Goal: Information Seeking & Learning: Find specific fact

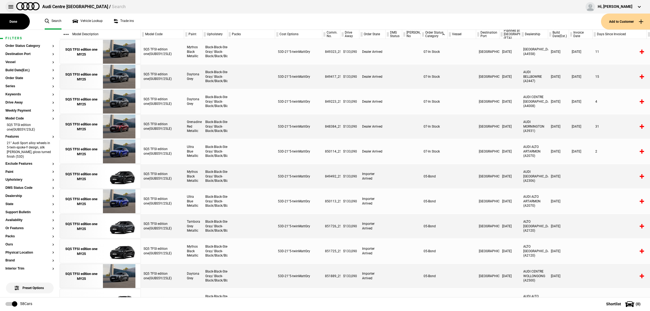
scroll to position [68, 0]
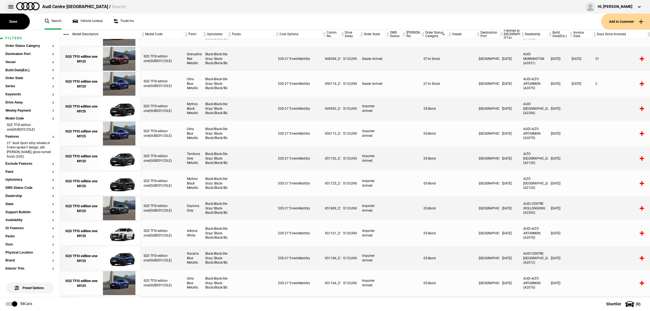
click at [10, 6] on button at bounding box center [10, 6] width 11 height 11
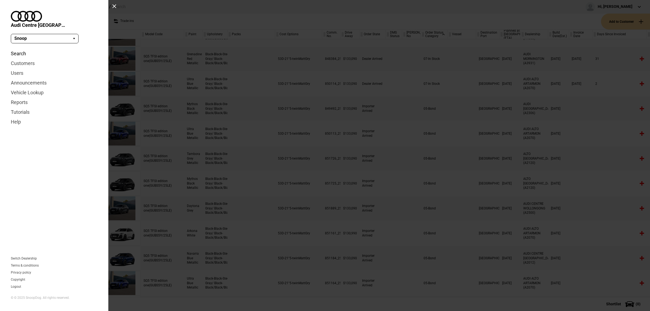
click at [21, 49] on link "Search" at bounding box center [54, 54] width 87 height 10
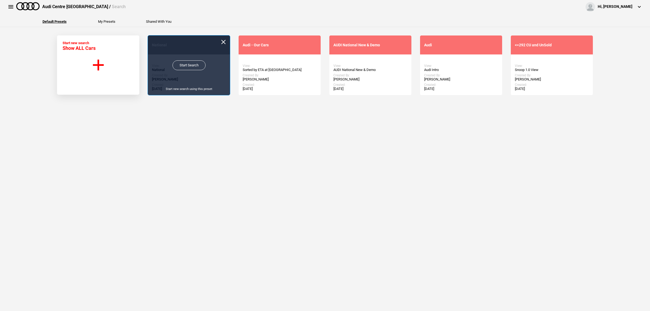
click at [191, 66] on link "Start Search" at bounding box center [189, 65] width 33 height 10
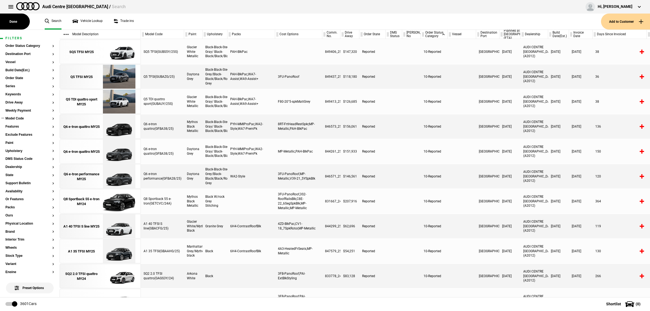
click at [18, 117] on button "Model Code" at bounding box center [29, 119] width 49 height 4
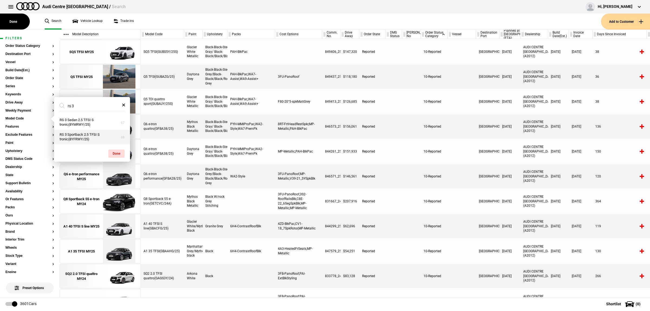
type input "rs 3"
click at [81, 138] on button "RS 3 Sportback 2.5 TFSI S tronic(8YFRWY/25)" at bounding box center [92, 137] width 76 height 15
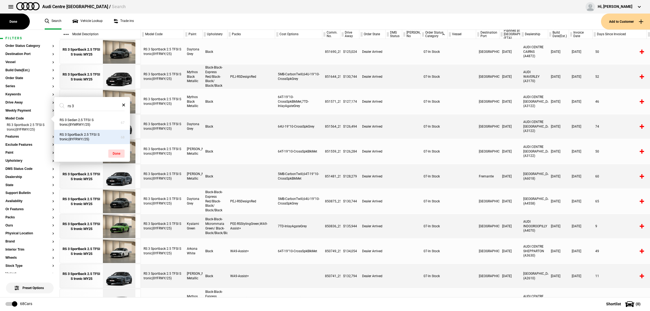
click at [426, 207] on div "07-In Stock" at bounding box center [434, 201] width 27 height 24
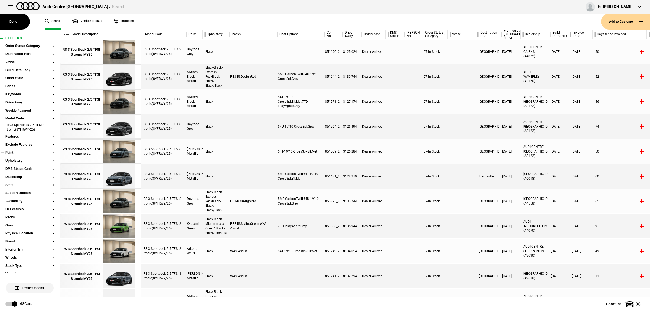
click at [14, 154] on button "Paint" at bounding box center [29, 153] width 49 height 4
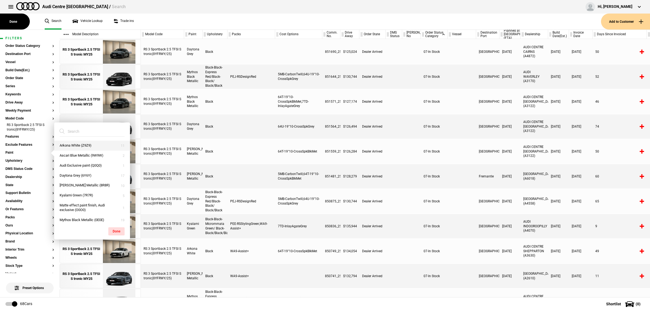
click at [105, 148] on button "Arkona White (Z9Z9)" at bounding box center [92, 146] width 76 height 10
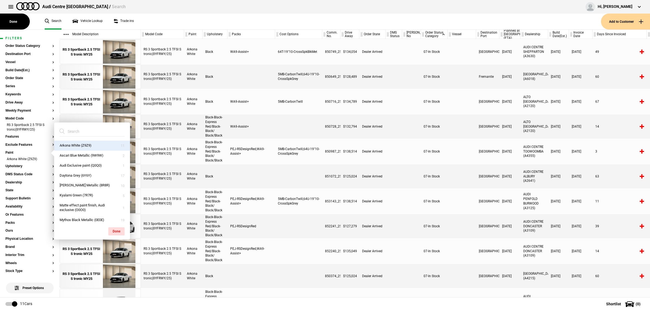
click at [466, 254] on div at bounding box center [462, 251] width 28 height 24
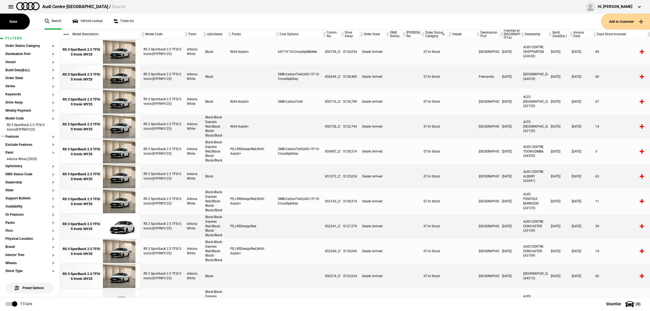
click at [19, 137] on button "Features" at bounding box center [29, 137] width 49 height 4
type input "w"
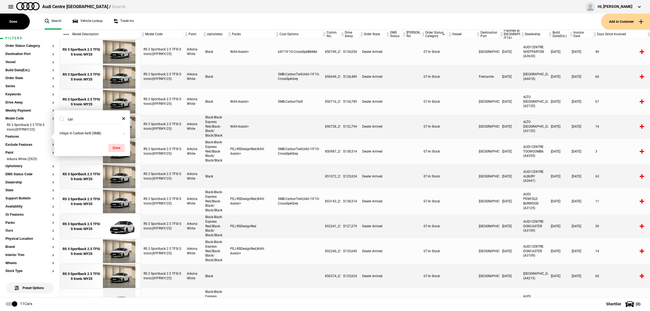
type input "car"
click at [286, 245] on div at bounding box center [298, 251] width 47 height 24
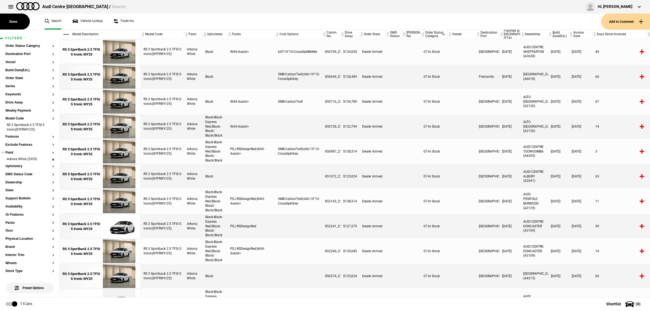
click at [48, 159] on li "Arkona White (Z9Z9)" at bounding box center [29, 159] width 49 height 5
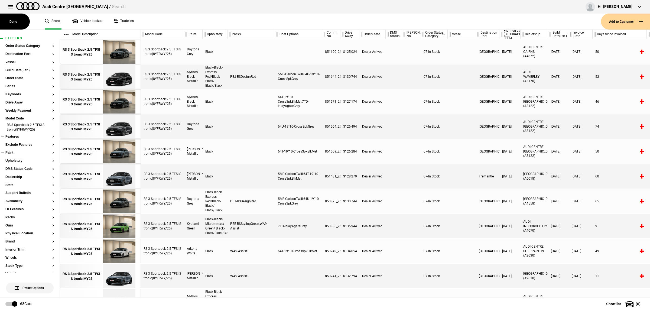
click at [18, 136] on button "Features" at bounding box center [29, 137] width 49 height 4
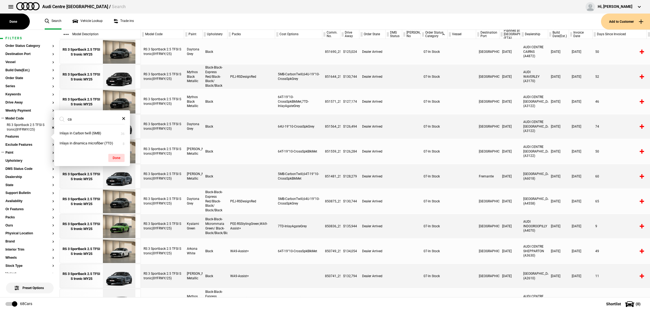
type input "c"
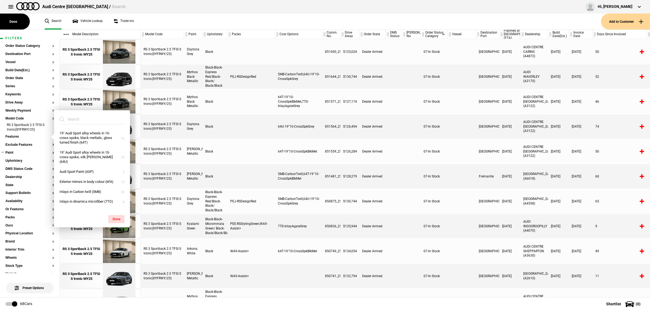
click at [283, 191] on div "5MB-CarbonTwill,64U-19"10-CrossSpkGrey" at bounding box center [298, 201] width 47 height 24
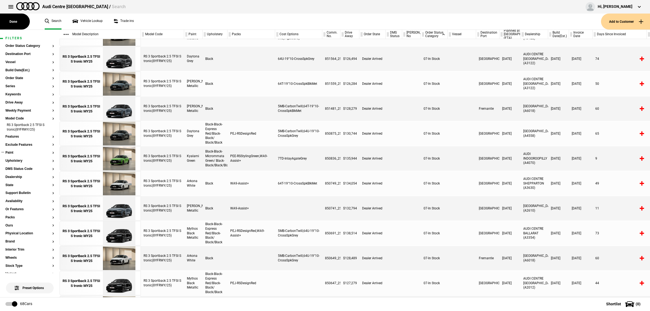
scroll to position [102, 0]
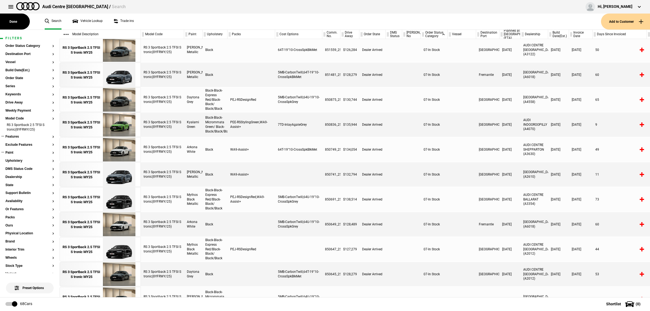
click at [18, 137] on button "Features" at bounding box center [29, 137] width 49 height 4
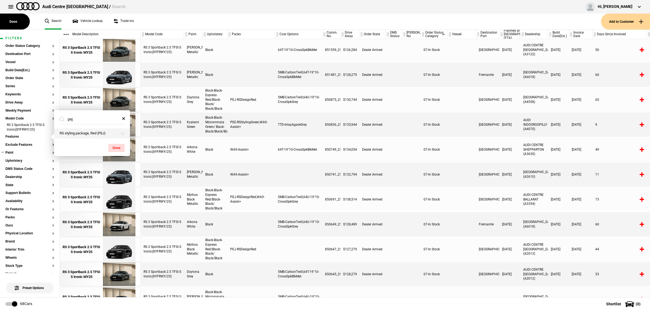
type input "pej"
click at [66, 134] on button "RS styling package, Red (PEJ)" at bounding box center [92, 133] width 76 height 10
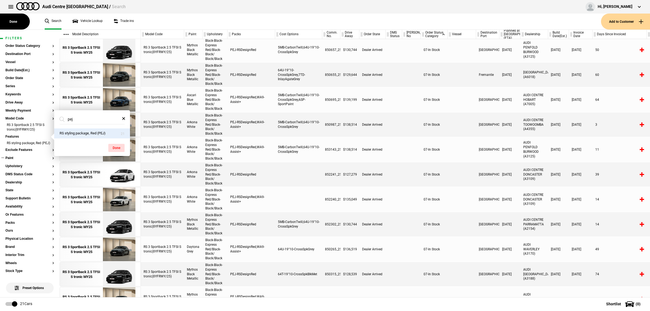
click at [413, 199] on div at bounding box center [411, 199] width 19 height 24
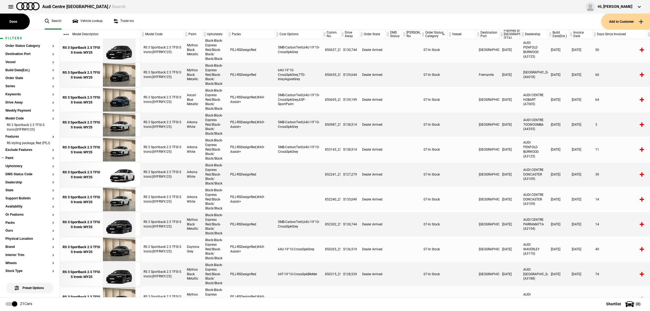
scroll to position [0, 0]
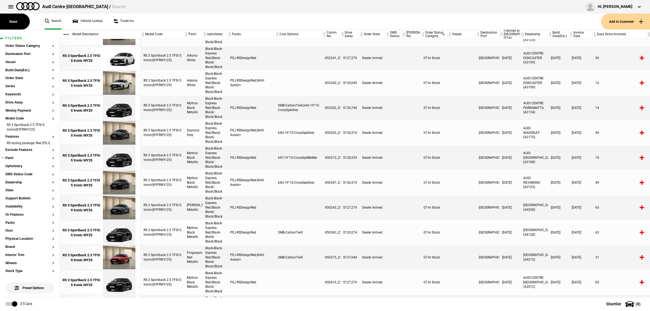
click at [15, 160] on button "Paint" at bounding box center [29, 158] width 49 height 4
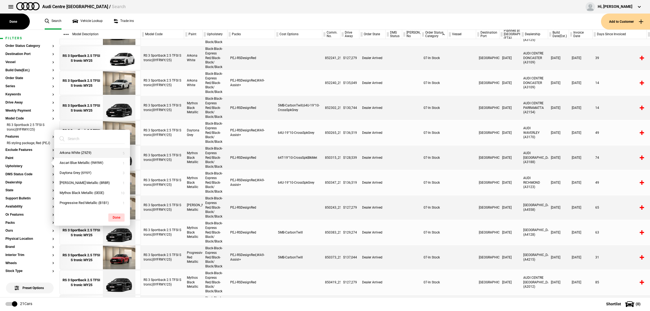
click at [72, 151] on button "Arkona White (Z9Z9)" at bounding box center [92, 153] width 76 height 10
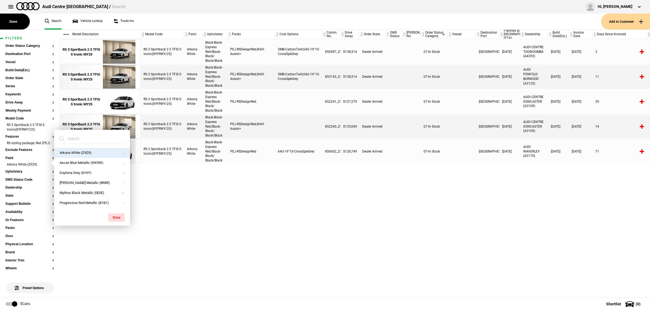
click at [427, 222] on div "RS 3 Sportback 2.5 TFSI S tronic(8YFRWY/25) Arkona White Black-Black-Express Re…" at bounding box center [395, 168] width 509 height 258
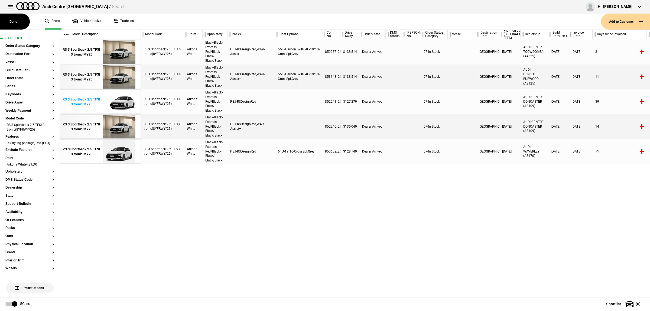
click at [121, 98] on img at bounding box center [119, 102] width 38 height 24
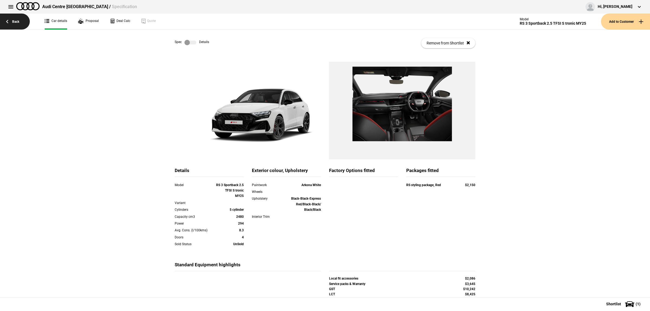
click at [21, 23] on link "Back" at bounding box center [15, 22] width 30 height 16
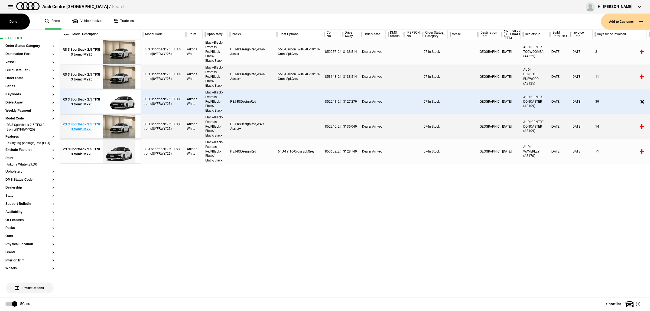
click at [113, 124] on img at bounding box center [119, 127] width 38 height 24
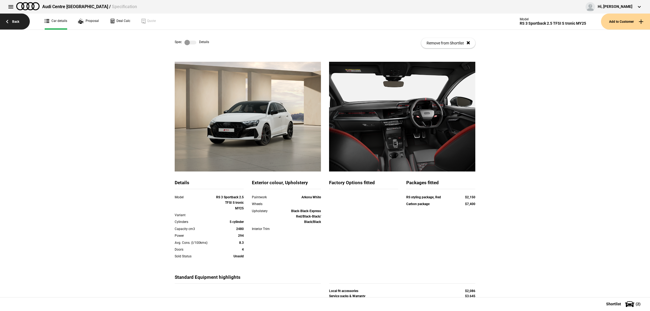
click at [14, 24] on link "Back" at bounding box center [15, 22] width 30 height 16
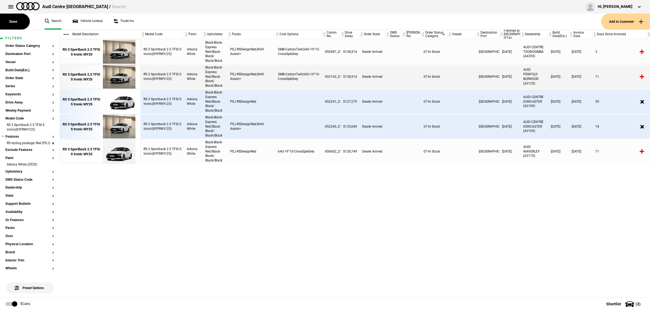
click at [48, 145] on li "RS styling package, Red (PEJ)" at bounding box center [29, 143] width 49 height 5
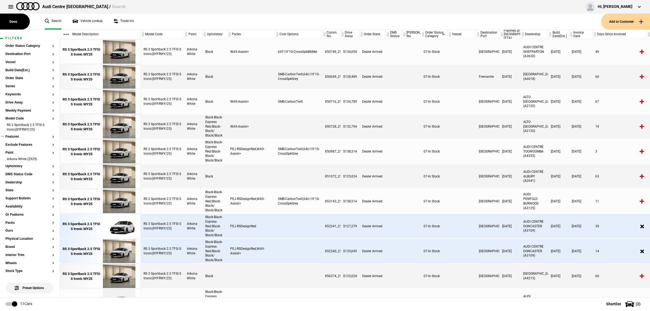
click at [15, 138] on section "Features" at bounding box center [29, 139] width 49 height 8
click at [15, 135] on button "Features" at bounding box center [29, 137] width 49 height 4
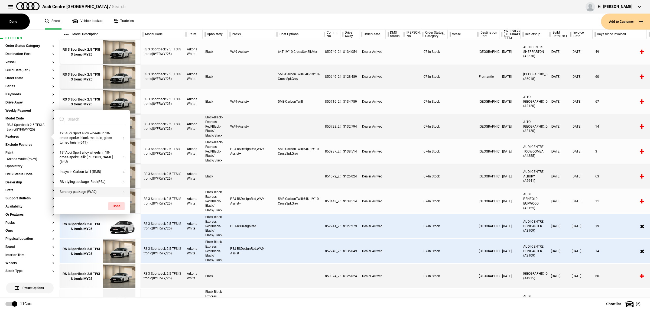
click at [99, 187] on button "Sensory package (WA9)" at bounding box center [92, 192] width 76 height 10
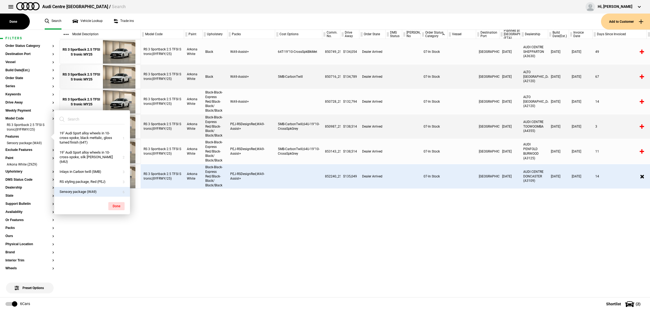
click at [339, 213] on div "RS 3 Sportback 2.5 TFSI S tronic(8YFRWY/25) Arkona White Black WA9-Assist+ 64T-…" at bounding box center [395, 168] width 509 height 258
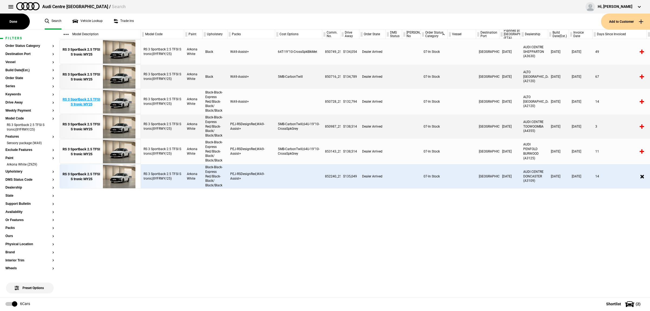
click at [121, 106] on img at bounding box center [119, 102] width 38 height 24
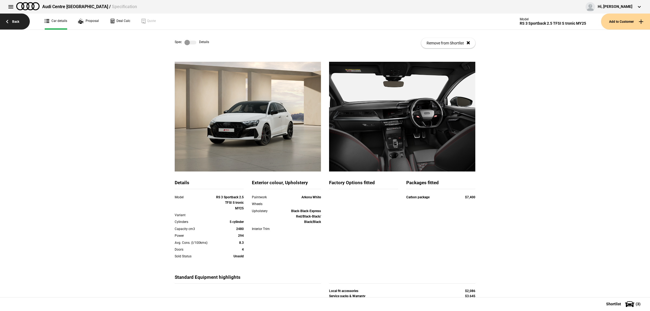
click at [10, 23] on link "Back" at bounding box center [15, 22] width 30 height 16
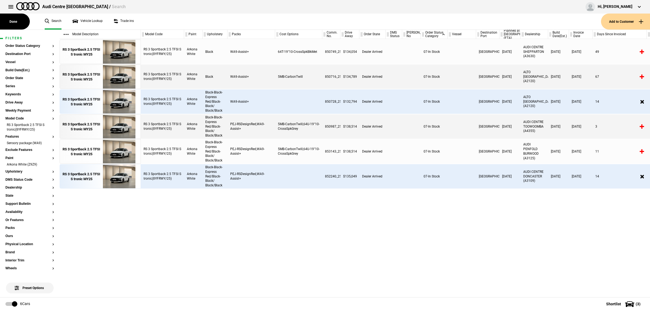
click at [381, 233] on div "RS 3 Sportback 2.5 TFSI S tronic(8YFRWY/25) Arkona White Black WA9-Assist+ 64T-…" at bounding box center [395, 168] width 509 height 258
click at [117, 80] on img at bounding box center [119, 77] width 38 height 24
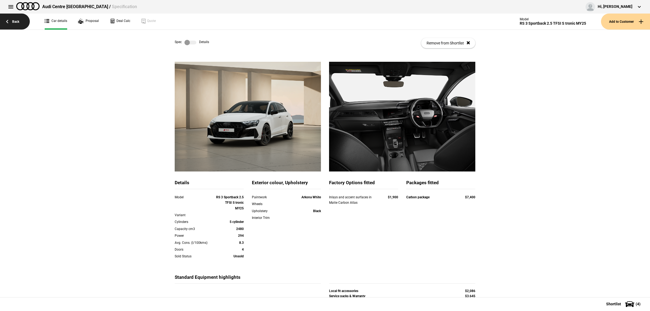
click at [16, 22] on link "Back" at bounding box center [15, 22] width 30 height 16
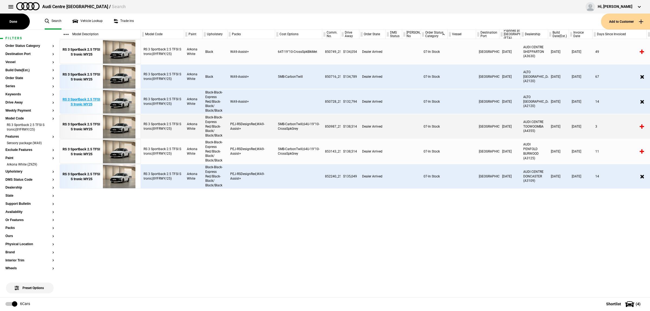
click at [90, 104] on div "RS 3 Sportback 2.5 TFSI S tronic MY25" at bounding box center [82, 102] width 38 height 10
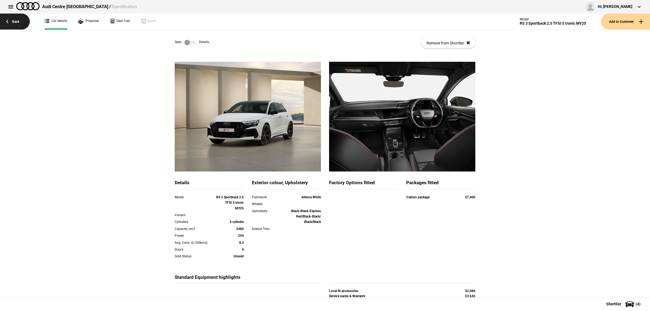
click at [18, 23] on link "Back" at bounding box center [15, 22] width 30 height 16
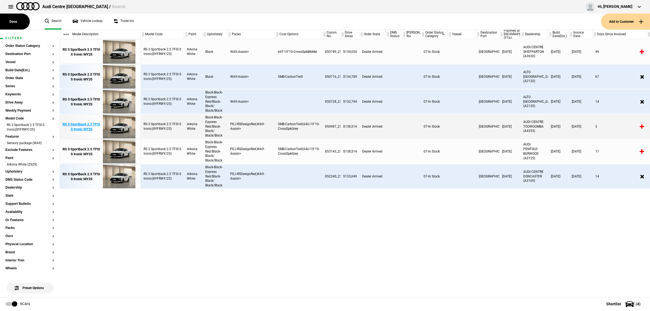
click at [118, 129] on img at bounding box center [119, 127] width 38 height 24
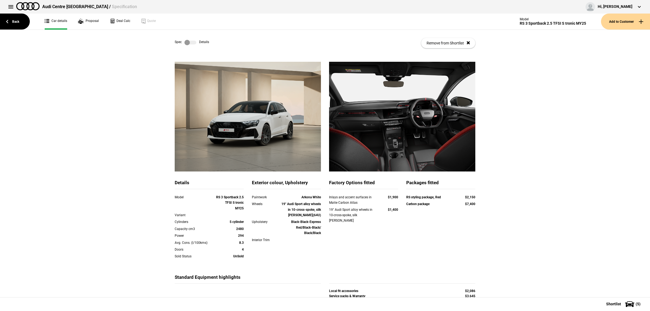
click at [191, 43] on label at bounding box center [190, 42] width 12 height 5
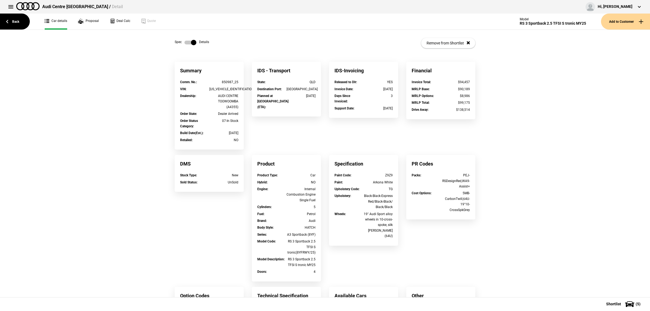
click at [191, 43] on label at bounding box center [190, 42] width 12 height 5
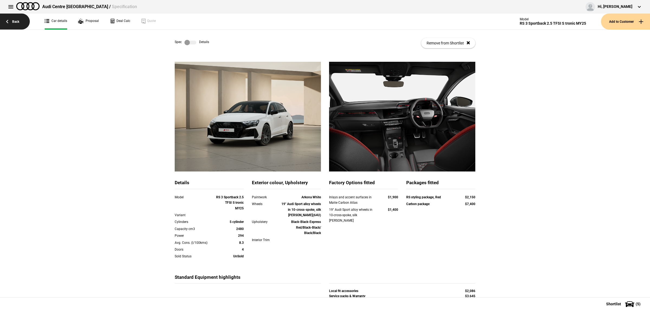
click at [19, 22] on link "Back" at bounding box center [15, 22] width 30 height 16
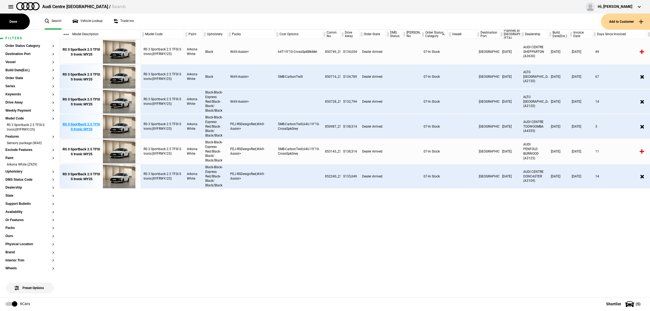
click at [114, 131] on img at bounding box center [119, 127] width 38 height 24
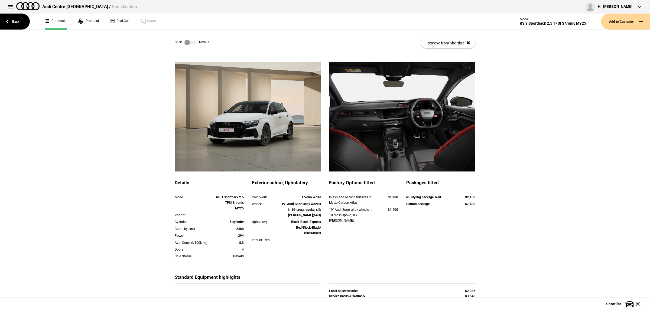
click at [193, 43] on label at bounding box center [190, 42] width 12 height 5
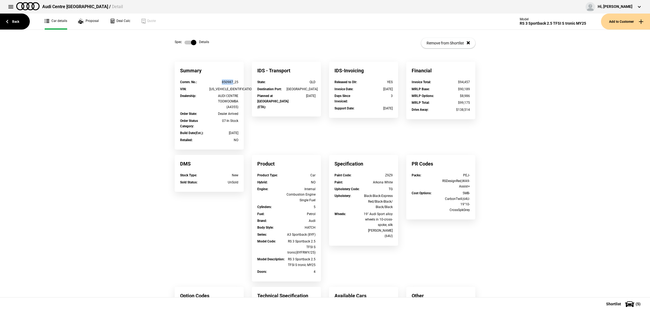
drag, startPoint x: 231, startPoint y: 81, endPoint x: 215, endPoint y: 82, distance: 15.7
click at [215, 82] on div "850987_25" at bounding box center [223, 81] width 29 height 5
copy div "850987"
click at [167, 122] on div "Summary Comm. No. : 850987_25 VIN : WUAZZZGY9SA912025 Dealership : AUDI CENTRE …" at bounding box center [325, 218] width 317 height 313
